Goal: Transaction & Acquisition: Book appointment/travel/reservation

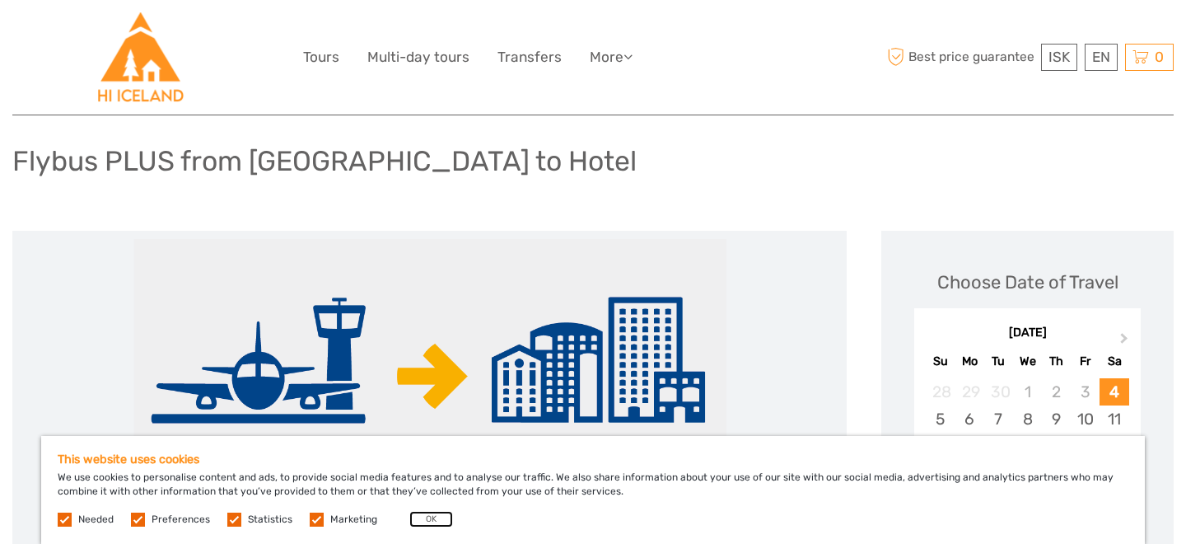
click at [432, 524] on button "OK" at bounding box center [431, 519] width 44 height 16
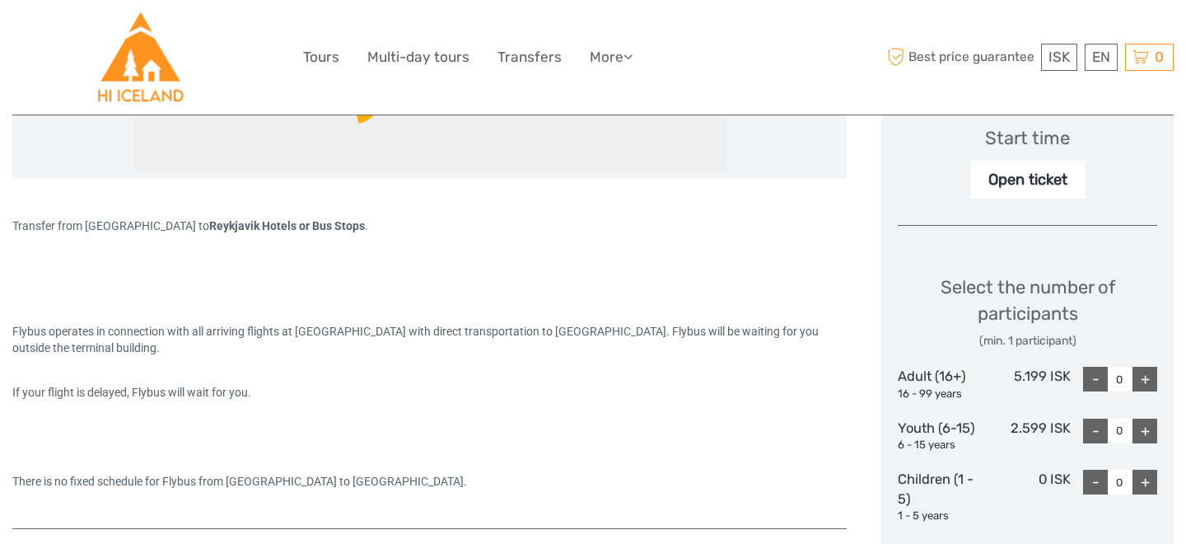
scroll to position [571, 0]
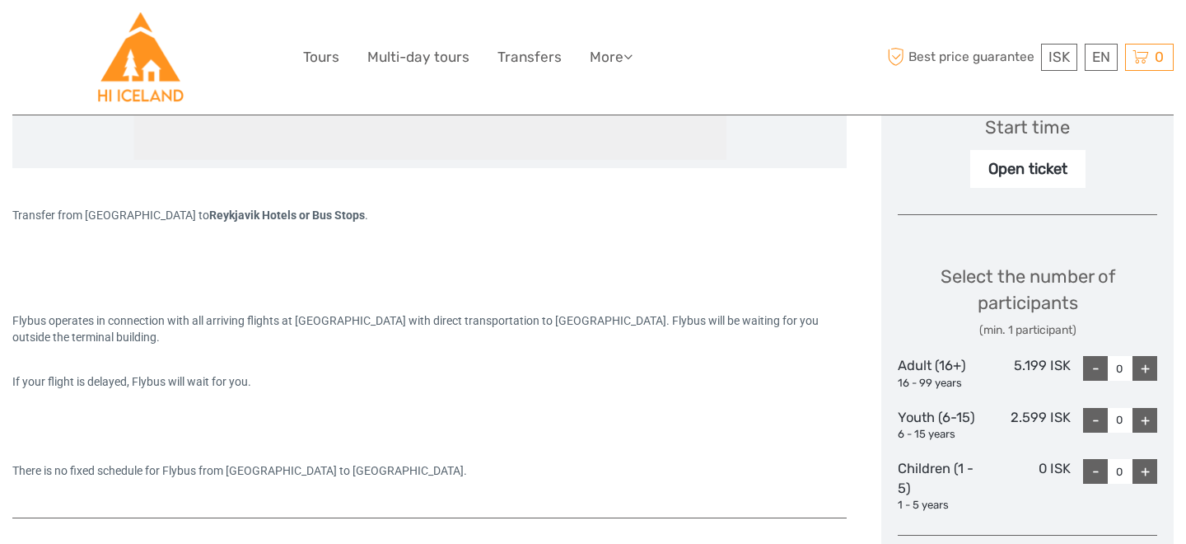
click at [1150, 374] on div "+" at bounding box center [1144, 368] width 25 height 25
type input "1"
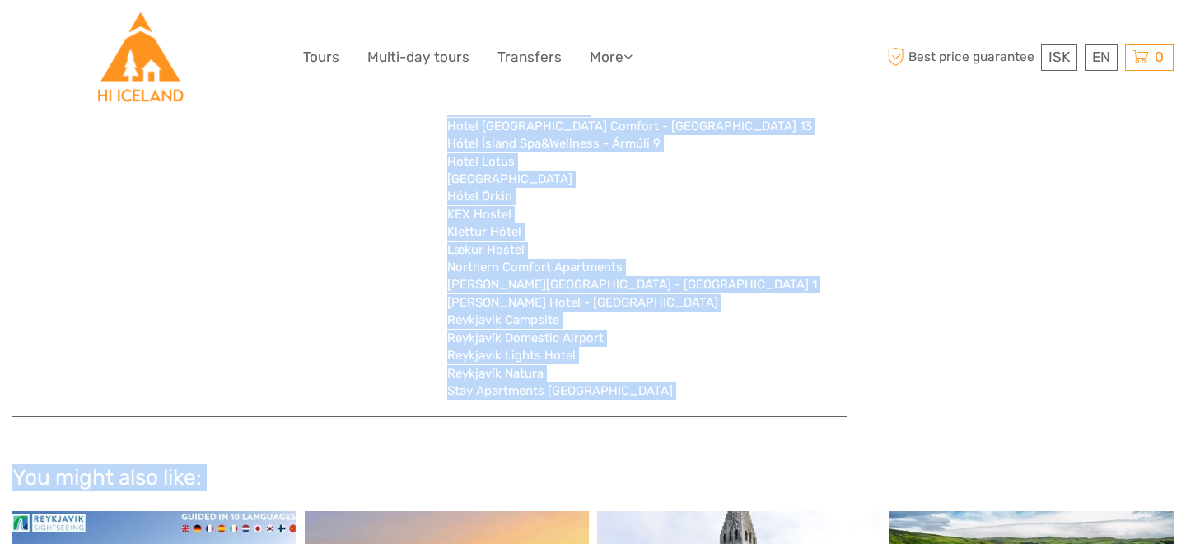
scroll to position [5169, 0]
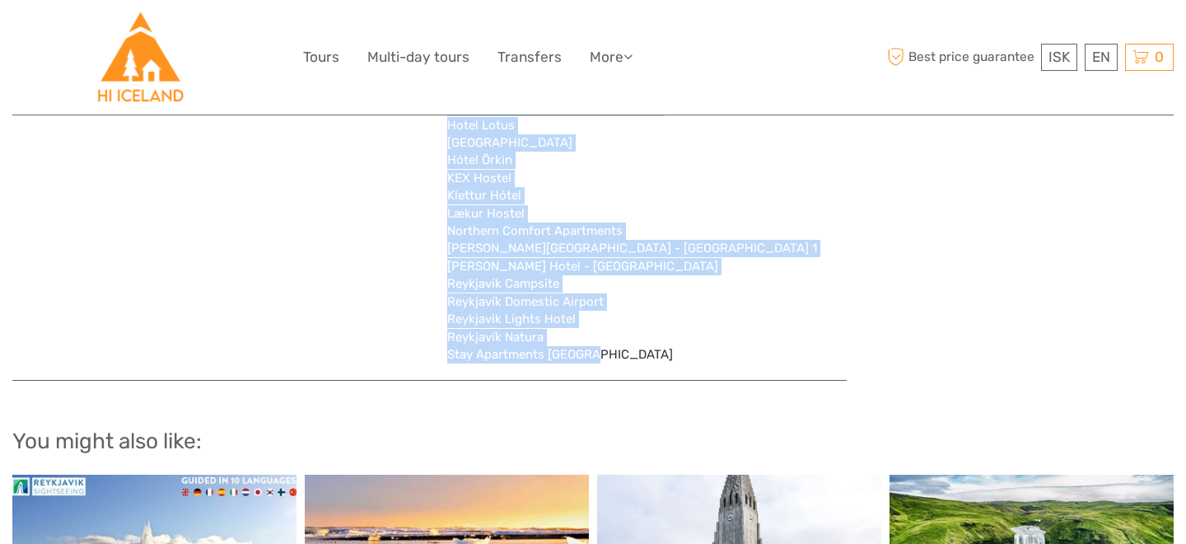
drag, startPoint x: 11, startPoint y: 295, endPoint x: 643, endPoint y: 349, distance: 634.8
copy div "Transfer from KEF Airport to Reykjavik Hotels or Bus Stops . Flybus operates in…"
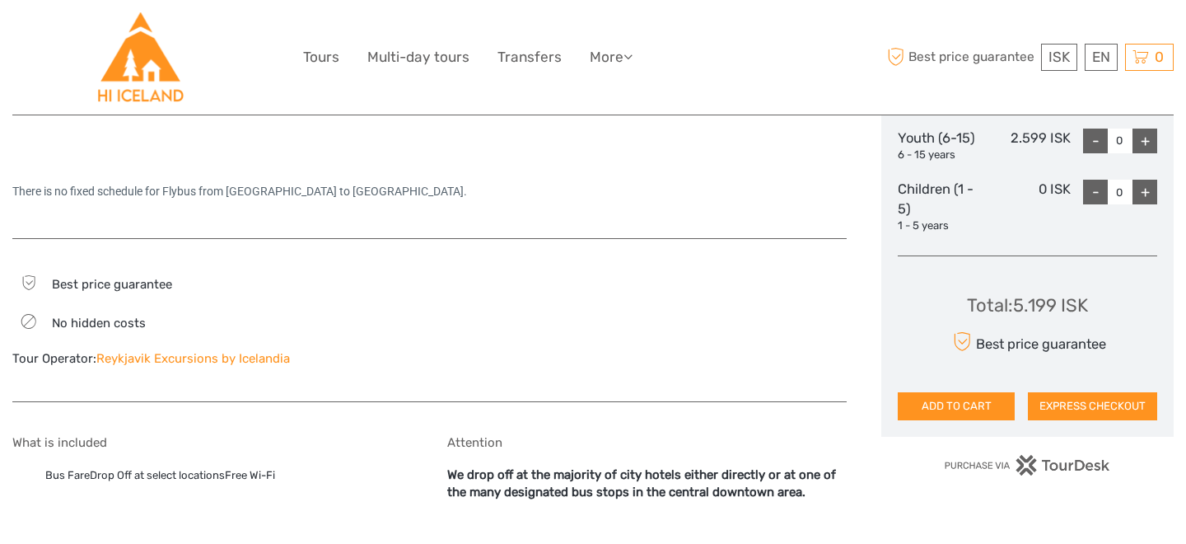
scroll to position [926, 0]
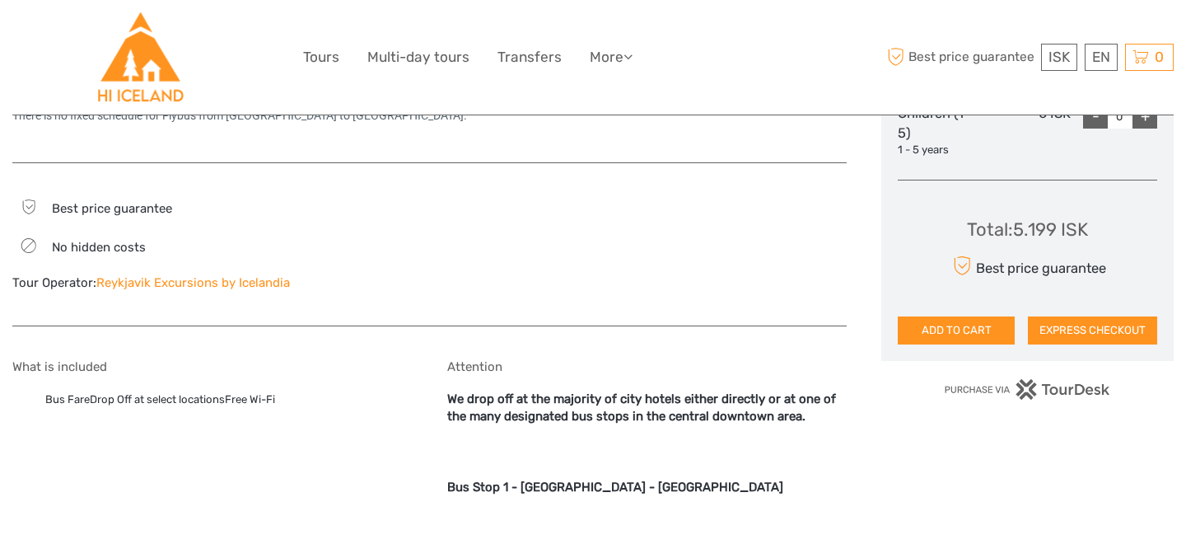
click at [1011, 225] on div "Total : 5.199 ISK" at bounding box center [1027, 230] width 121 height 26
copy div "Total : 5.199 ISK"
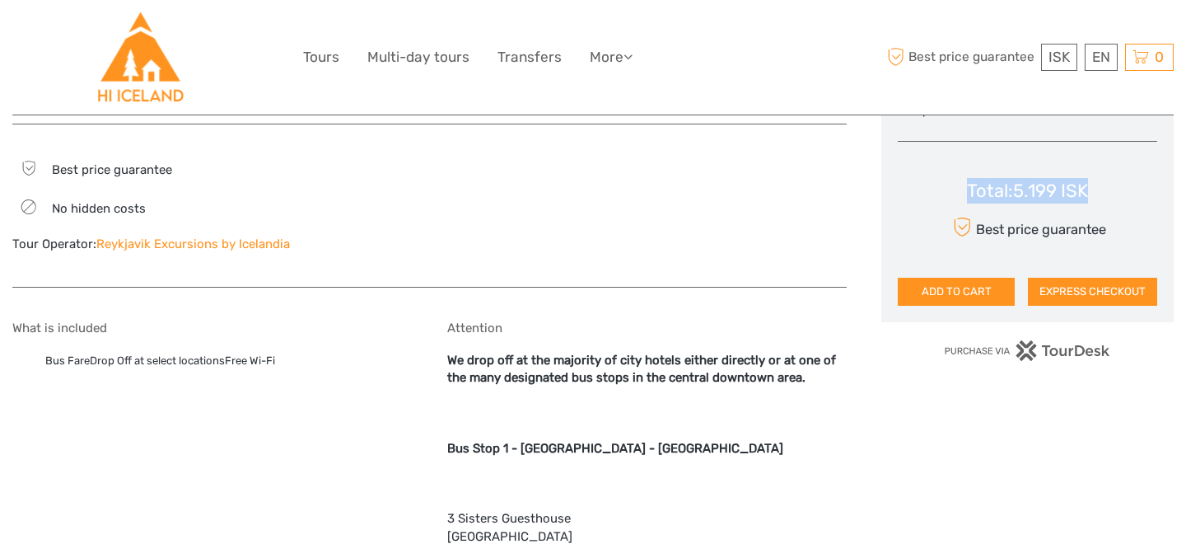
scroll to position [973, 0]
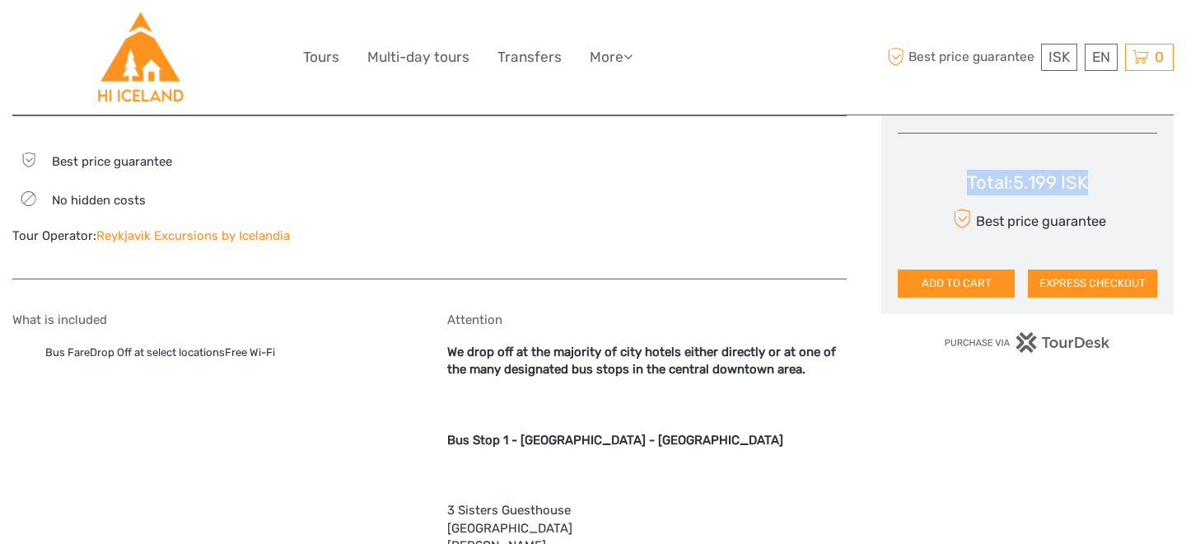
click at [907, 184] on div "Total : 5.199 ISK Best price guarantee ADD TO CART EXPRESS CHECKOUT" at bounding box center [1027, 222] width 259 height 151
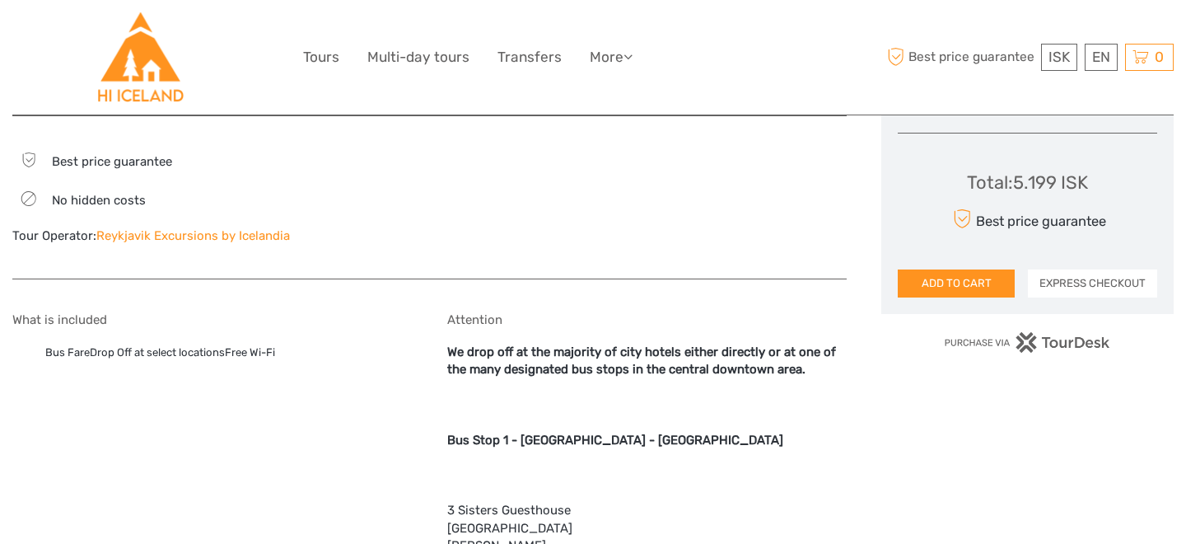
click at [1121, 287] on button "EXPRESS CHECKOUT" at bounding box center [1092, 283] width 129 height 28
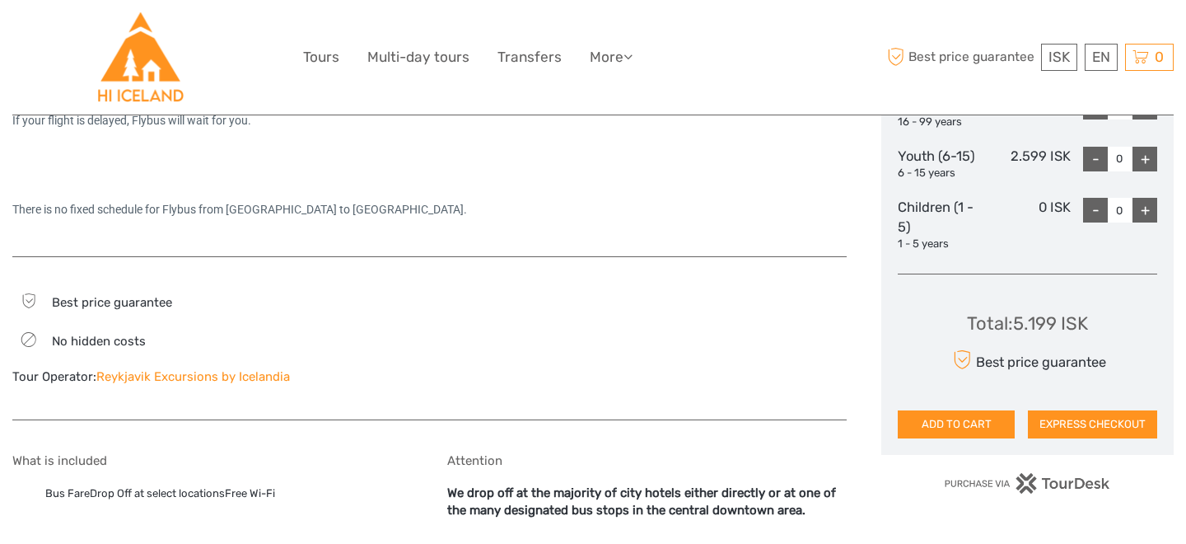
scroll to position [824, 0]
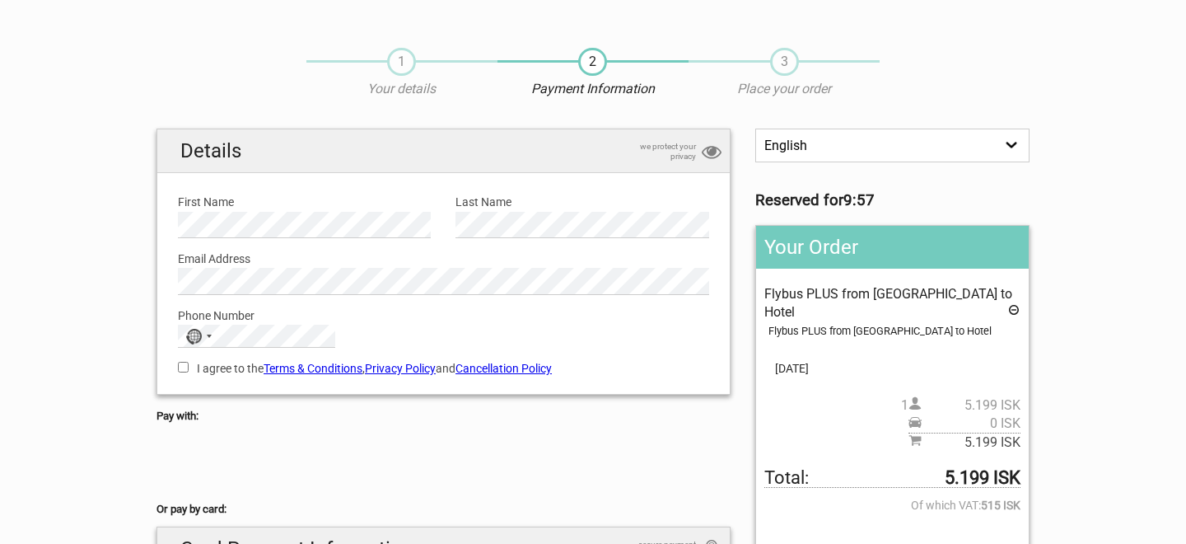
scroll to position [11, 0]
